Goal: Task Accomplishment & Management: Use online tool/utility

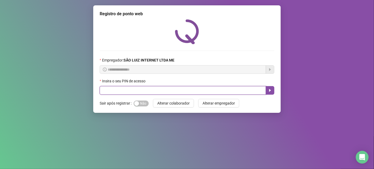
click at [134, 86] on input "text" at bounding box center [183, 90] width 166 height 9
click at [148, 88] on input "text" at bounding box center [183, 90] width 166 height 9
type input "*****"
click at [270, 94] on button "button" at bounding box center [269, 90] width 9 height 9
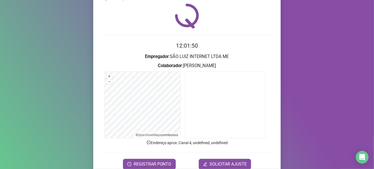
scroll to position [24, 0]
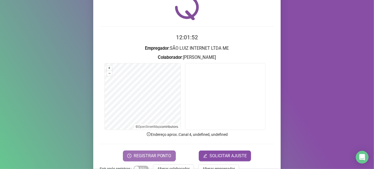
click at [163, 157] on span "REGISTRAR PONTO" at bounding box center [153, 156] width 38 height 6
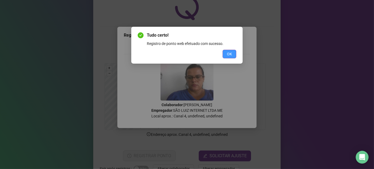
click at [231, 54] on span "OK" at bounding box center [229, 54] width 5 height 6
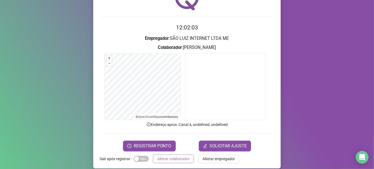
scroll to position [39, 0]
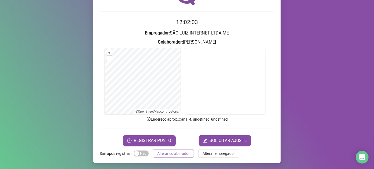
click at [165, 154] on span "Alterar colaborador" at bounding box center [173, 154] width 32 height 6
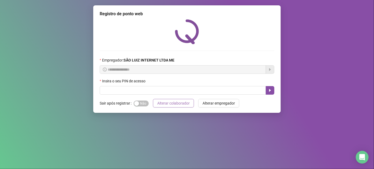
scroll to position [0, 0]
click at [115, 90] on input "text" at bounding box center [183, 90] width 166 height 9
type input "*"
type input "*****"
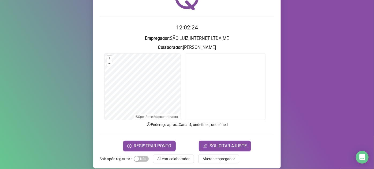
scroll to position [39, 0]
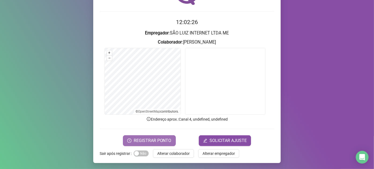
click at [147, 139] on span "REGISTRAR PONTO" at bounding box center [153, 141] width 38 height 6
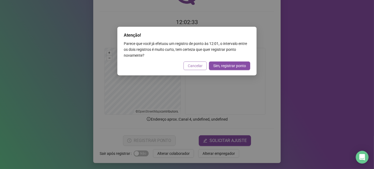
click at [196, 66] on span "Cancelar" at bounding box center [195, 66] width 15 height 6
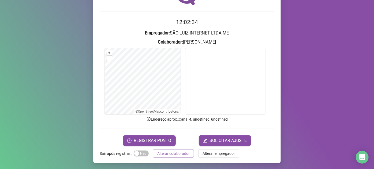
click at [170, 149] on button "Alterar colaborador" at bounding box center [173, 153] width 41 height 9
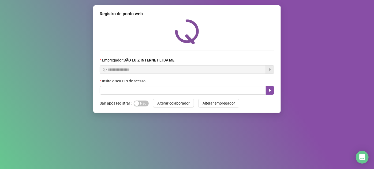
scroll to position [0, 0]
